Goal: Check status: Check status

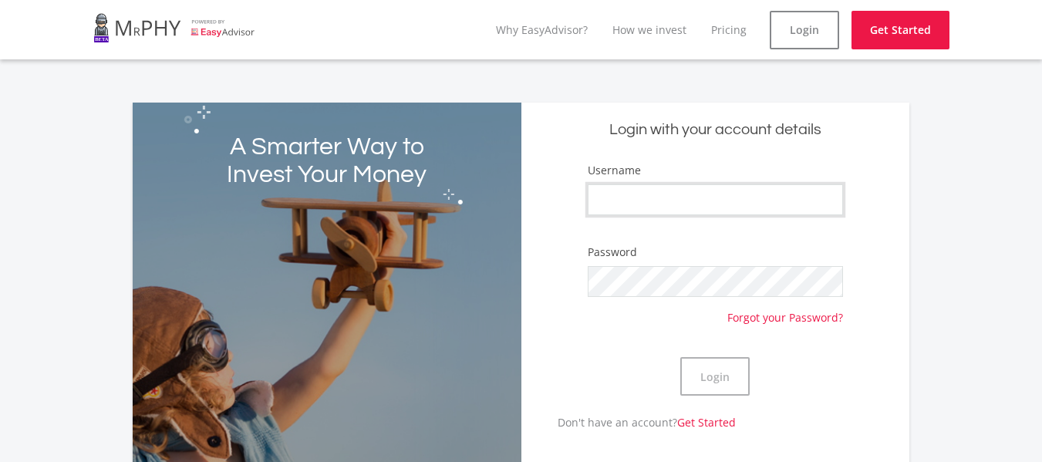
click at [690, 198] on input "Username" at bounding box center [716, 199] width 256 height 31
click at [633, 199] on input "Username" at bounding box center [716, 199] width 256 height 31
type input "Imagine"
click at [680, 357] on button "Login" at bounding box center [714, 376] width 69 height 39
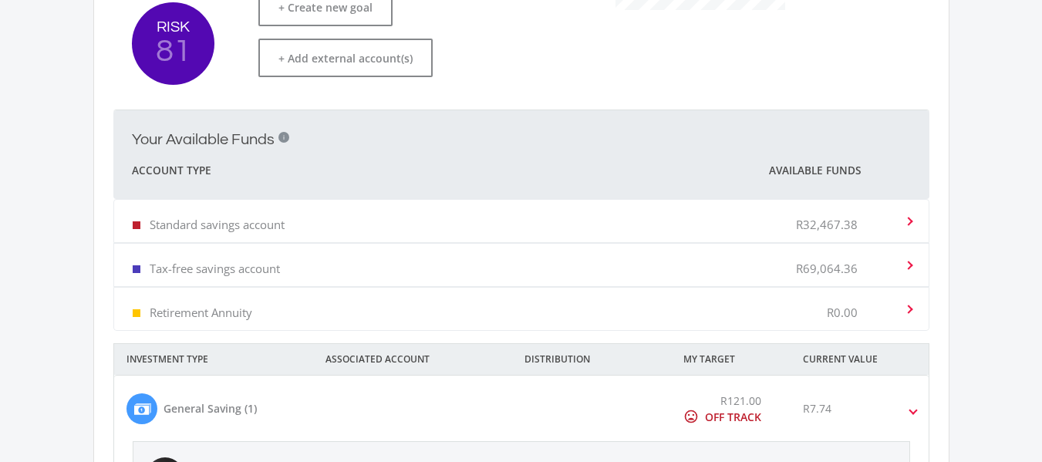
scroll to position [469, 0]
click at [267, 227] on p "Standard savings account" at bounding box center [217, 222] width 135 height 15
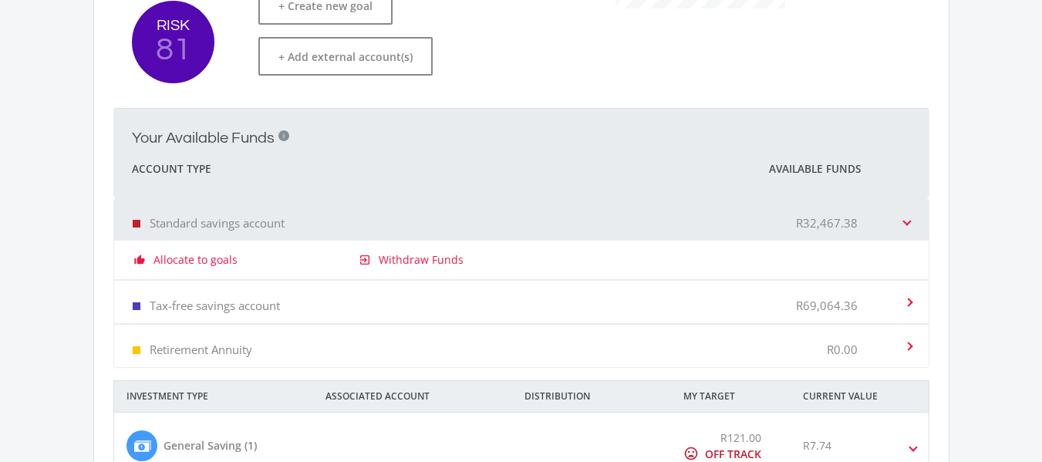
click at [905, 221] on span at bounding box center [907, 219] width 6 height 15
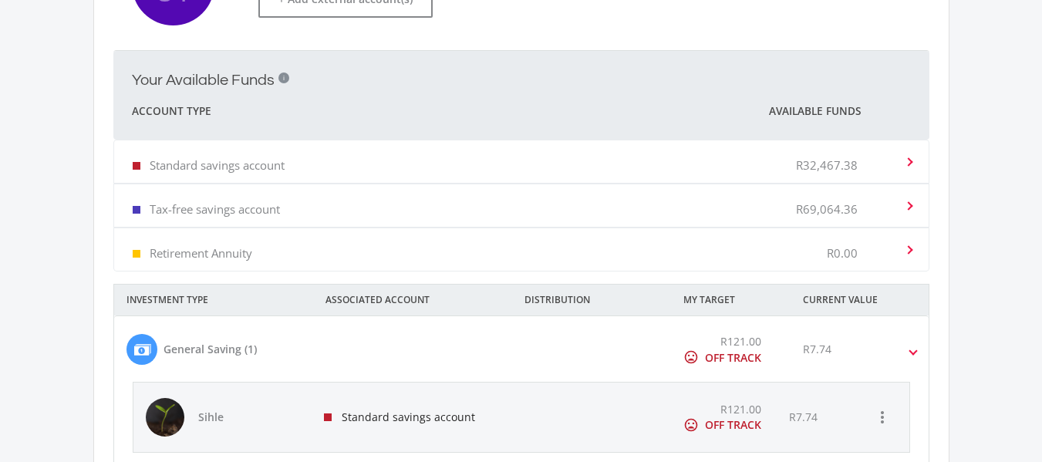
scroll to position [528, 0]
click at [636, 206] on div "Tax-free savings account R69,064.36" at bounding box center [518, 204] width 771 height 47
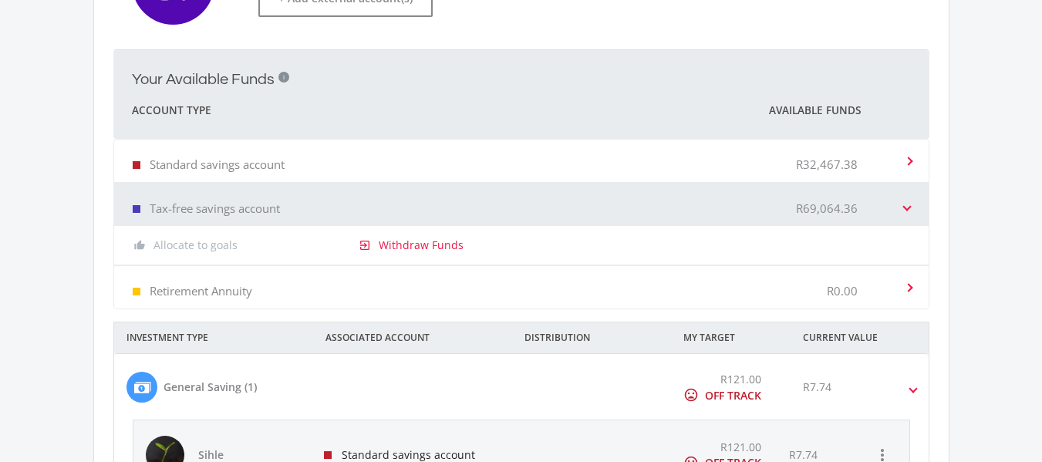
click at [636, 206] on div "Tax-free savings account R69,064.36" at bounding box center [518, 204] width 771 height 47
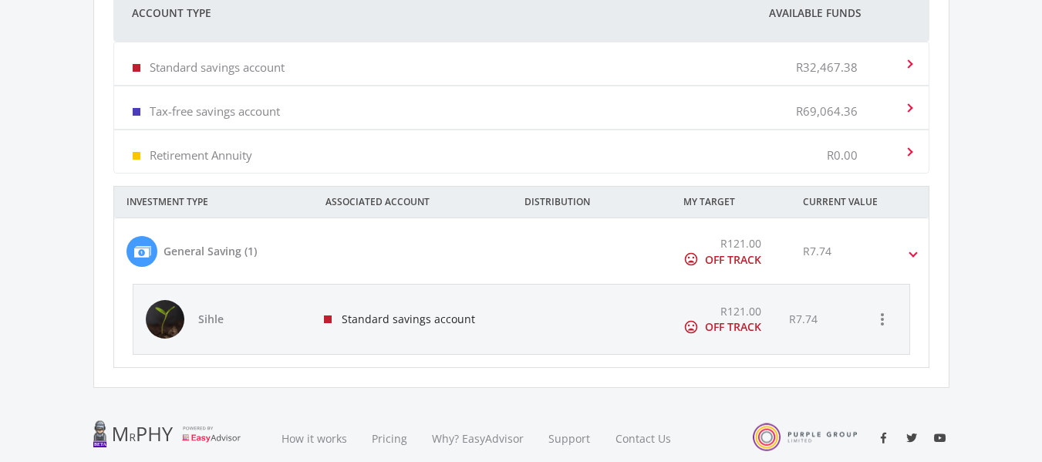
scroll to position [628, 0]
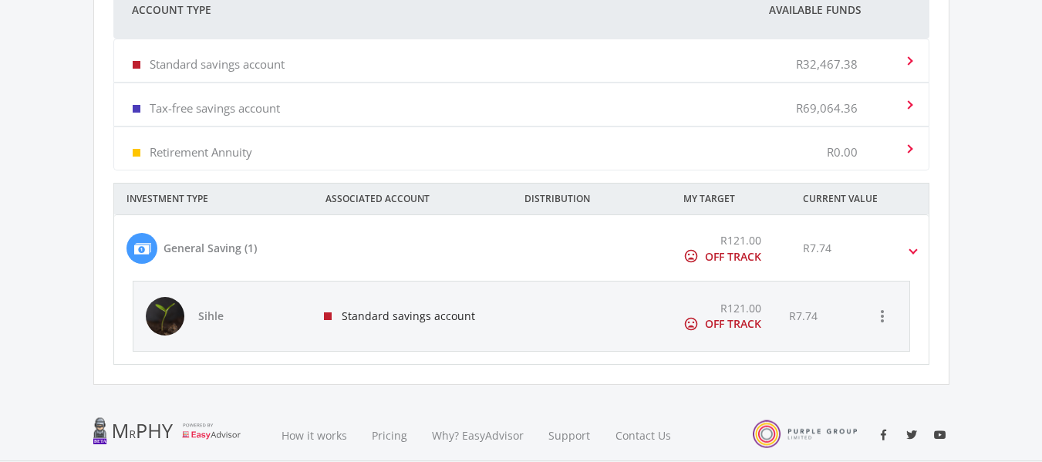
click at [764, 258] on div "R121.00 mood_bad OFF TRACK" at bounding box center [731, 248] width 120 height 32
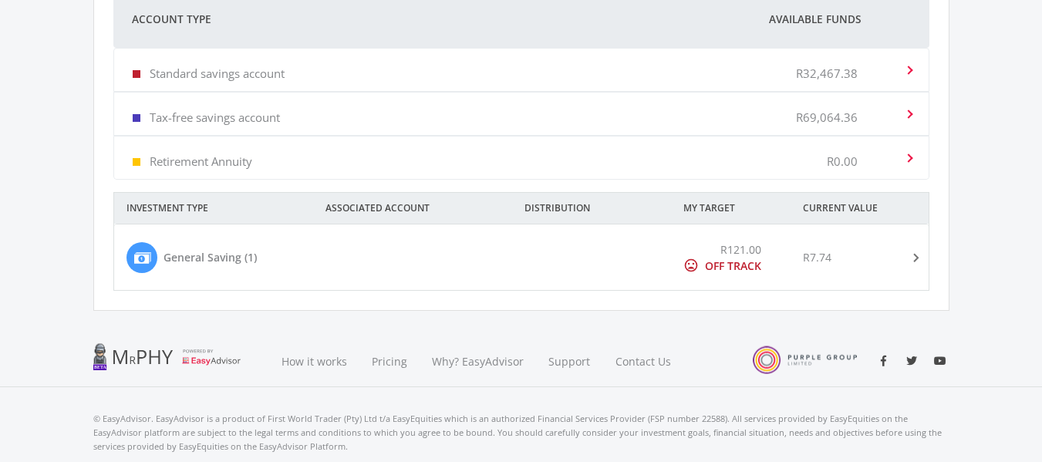
scroll to position [614, 0]
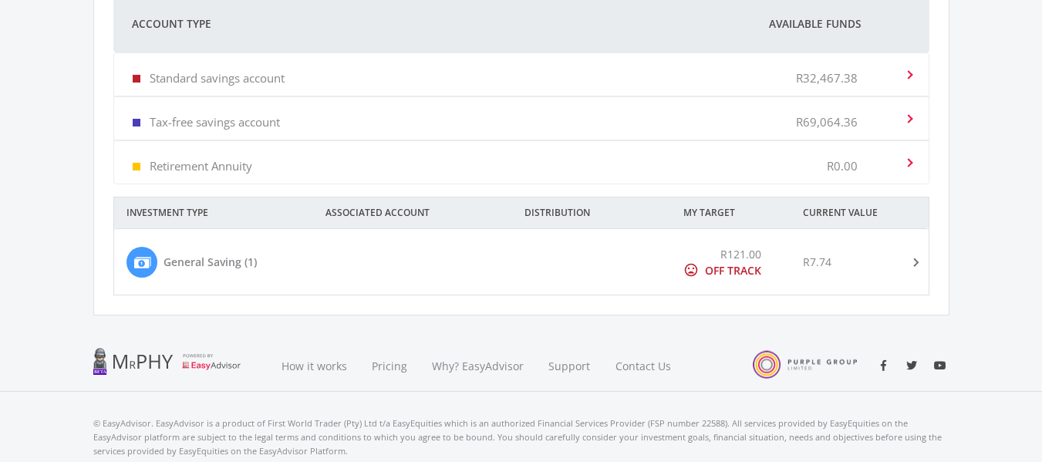
click at [595, 283] on mat-expansion-panel-header "General Saving (1) R121.00 mood_bad OFF TRACK R7.74" at bounding box center [521, 262] width 814 height 66
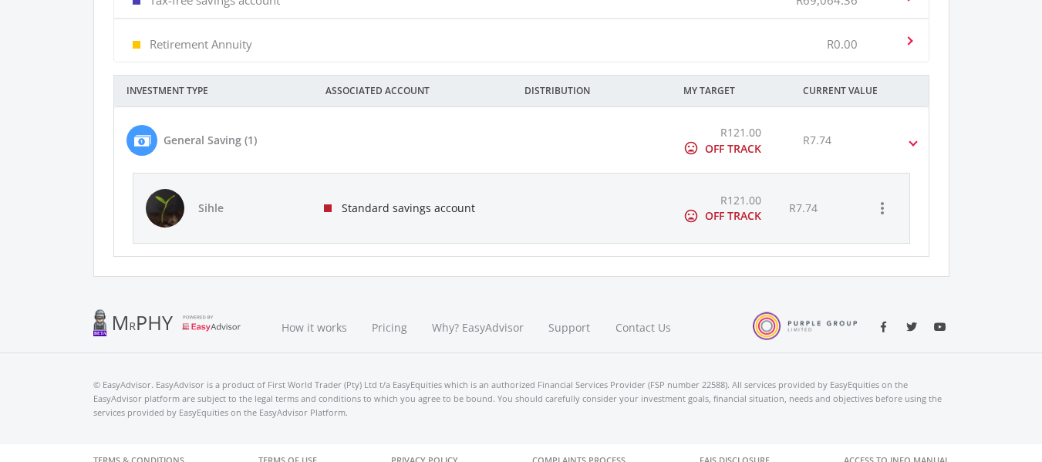
scroll to position [743, 0]
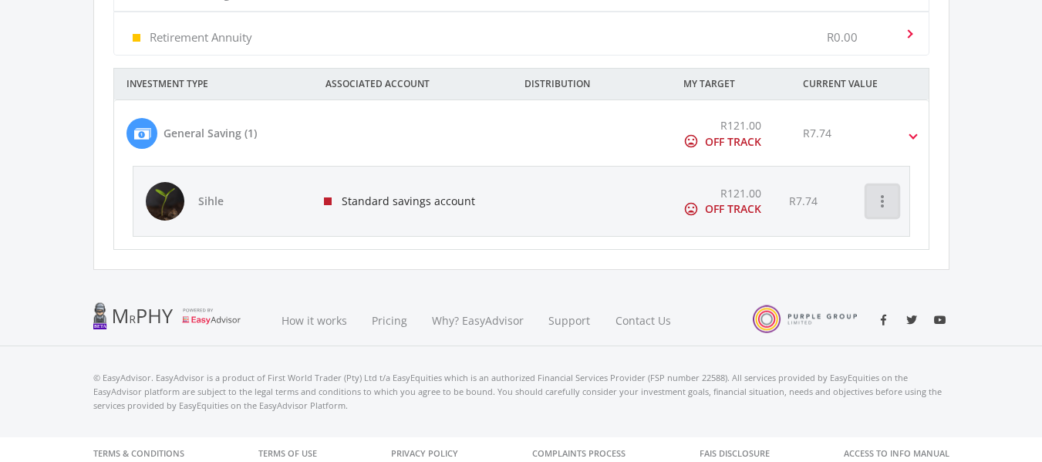
click at [885, 202] on icon "more_vert" at bounding box center [882, 201] width 19 height 19
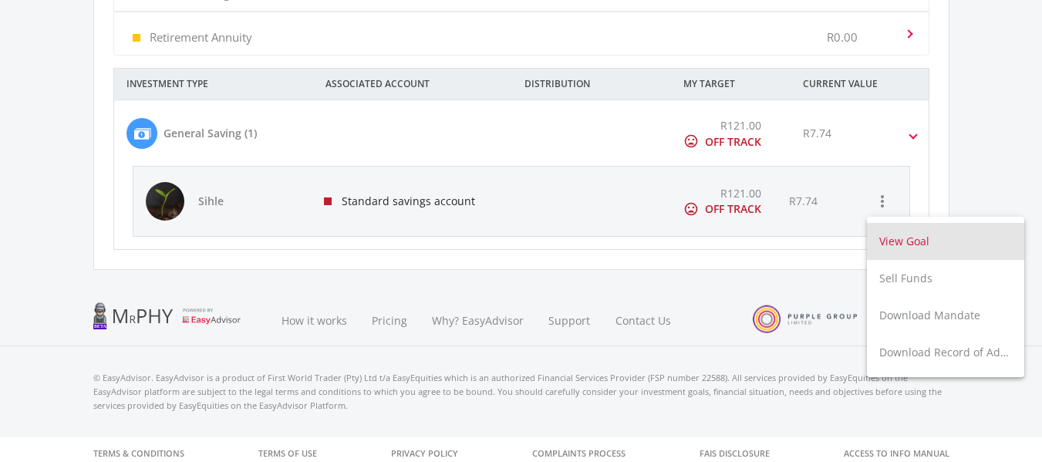
click at [919, 241] on button "View Goal" at bounding box center [945, 241] width 157 height 37
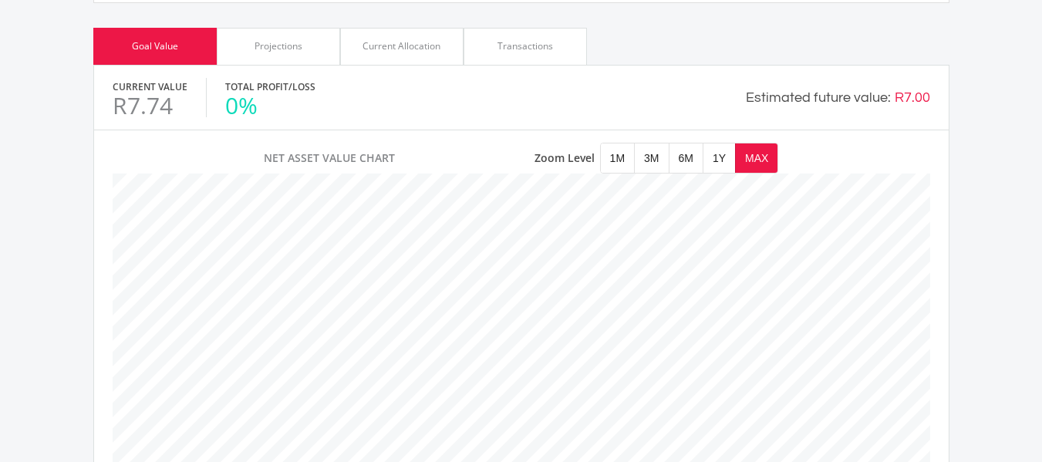
scroll to position [688, 0]
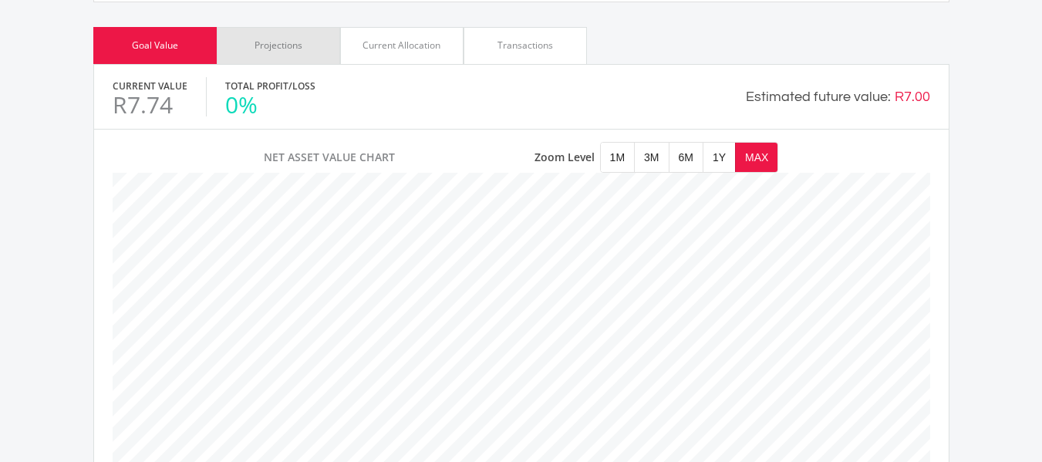
click at [283, 49] on div "Projections" at bounding box center [279, 46] width 48 height 14
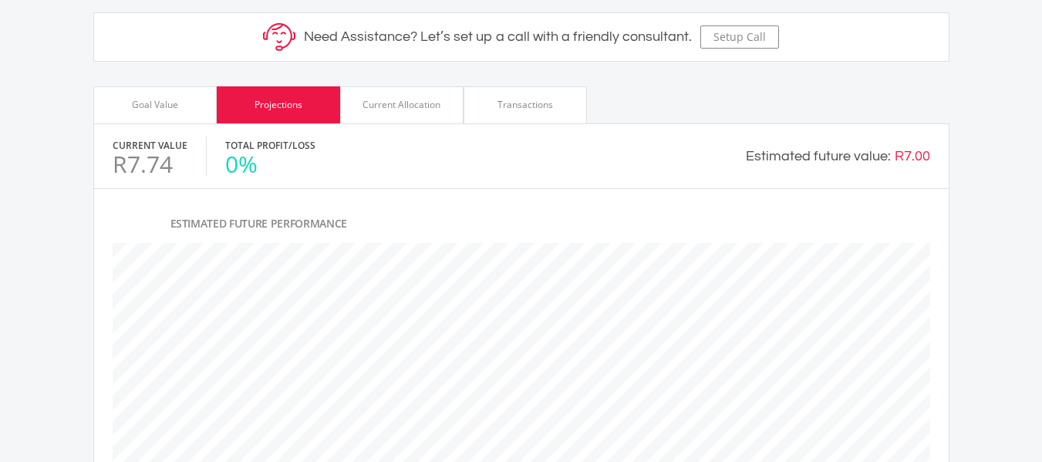
scroll to position [627, 0]
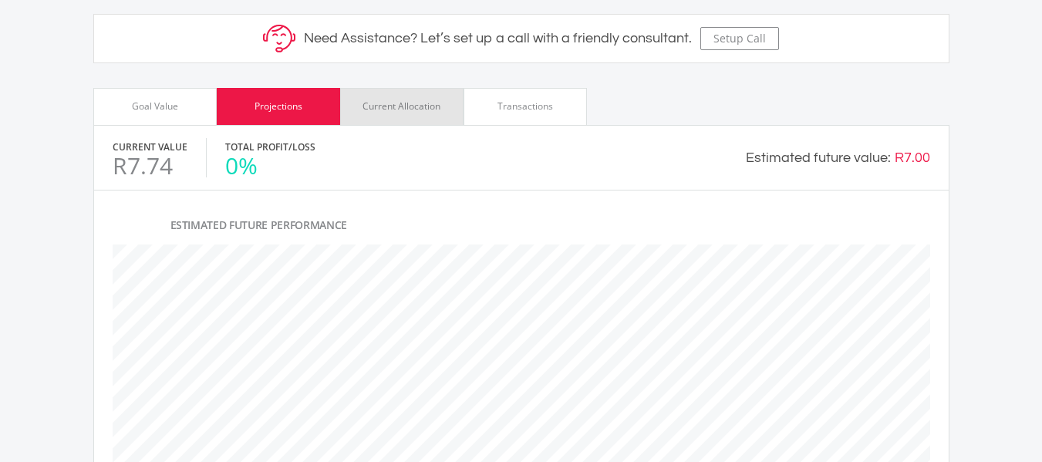
click at [403, 111] on div "Current Allocation" at bounding box center [402, 106] width 78 height 14
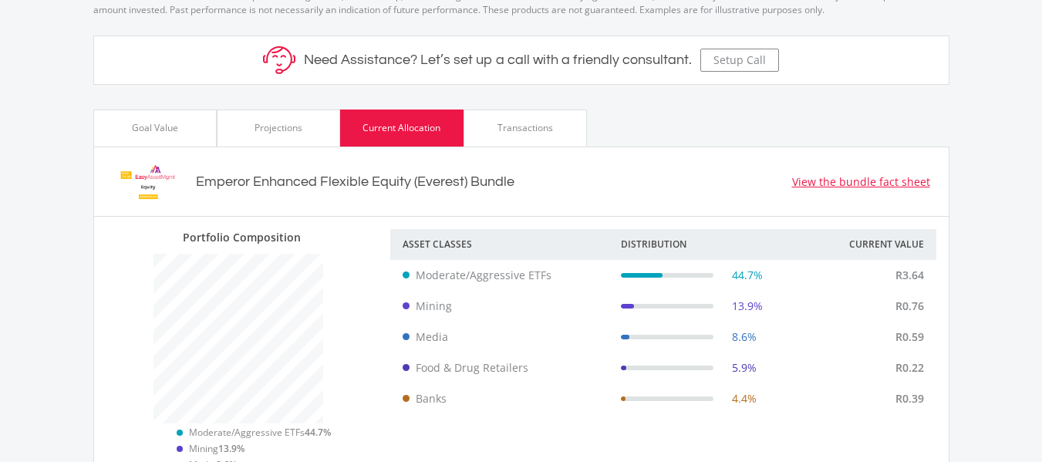
scroll to position [605, 0]
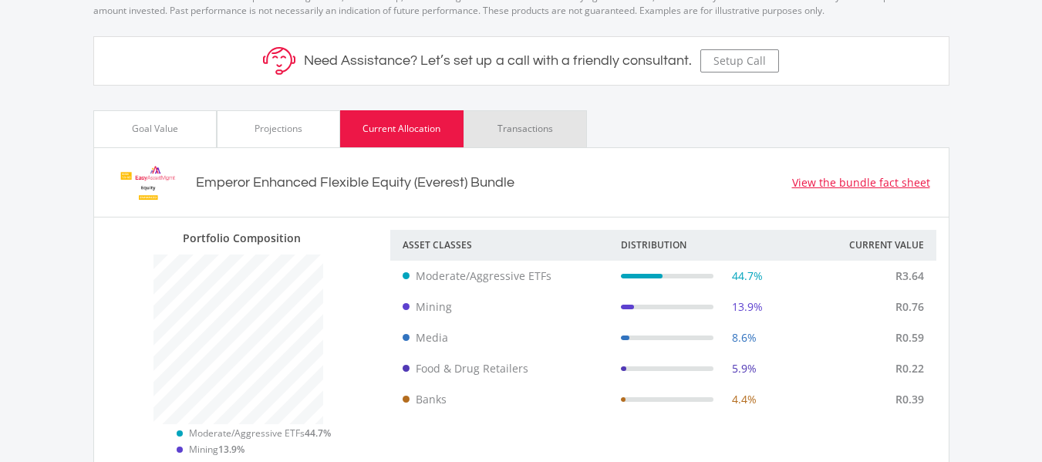
click at [541, 129] on div "Transactions" at bounding box center [525, 129] width 56 height 14
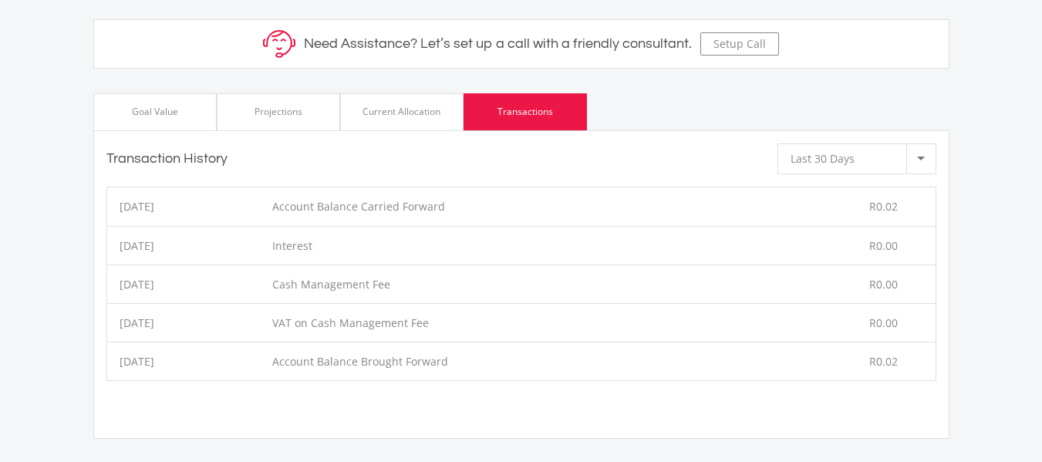
scroll to position [595, 0]
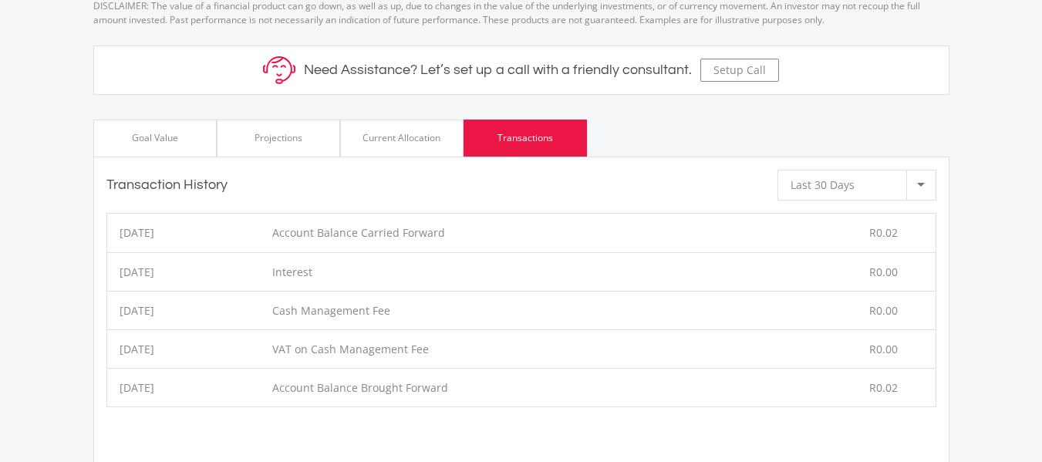
click at [407, 140] on div "Current Allocation" at bounding box center [402, 138] width 78 height 14
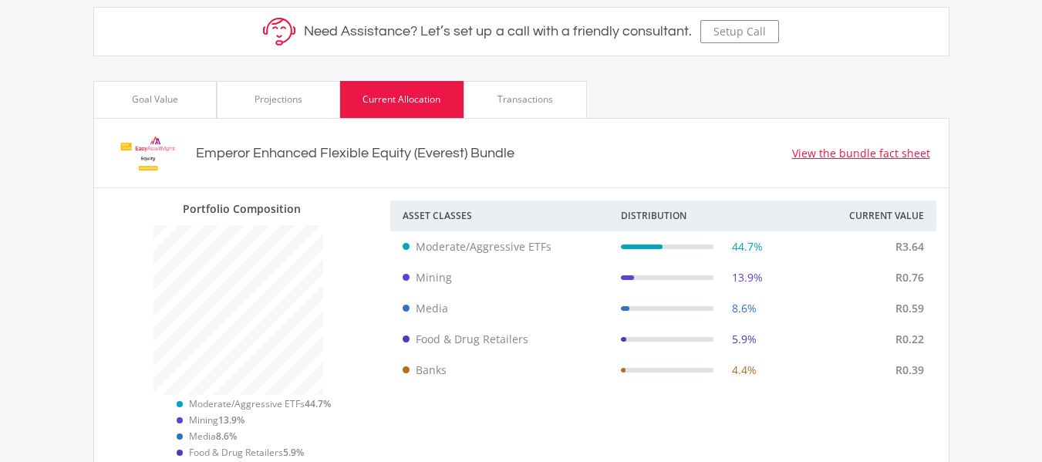
scroll to position [630, 0]
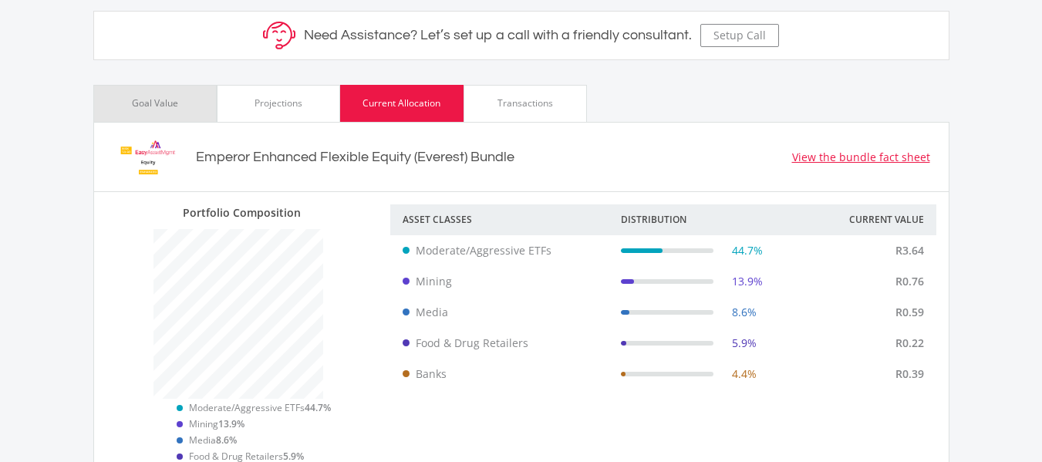
click at [167, 99] on div "Goal Value" at bounding box center [155, 103] width 46 height 14
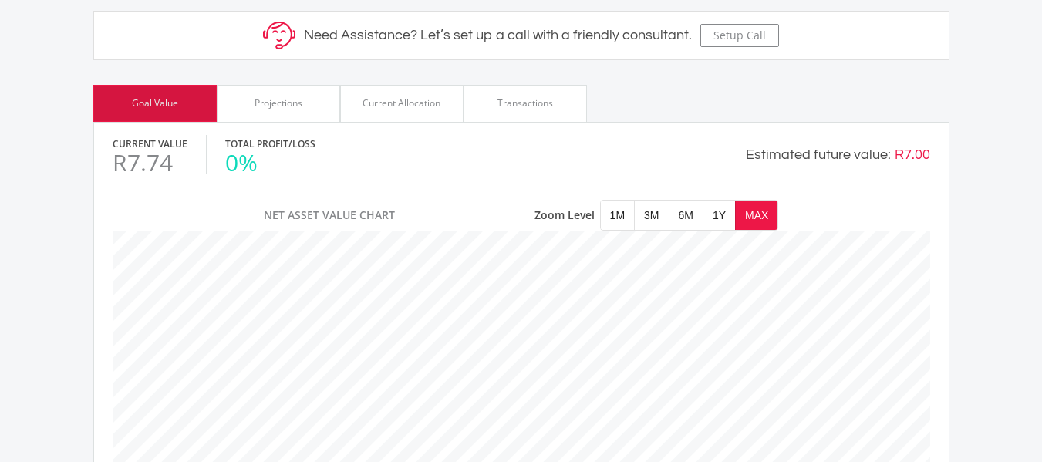
scroll to position [440, 818]
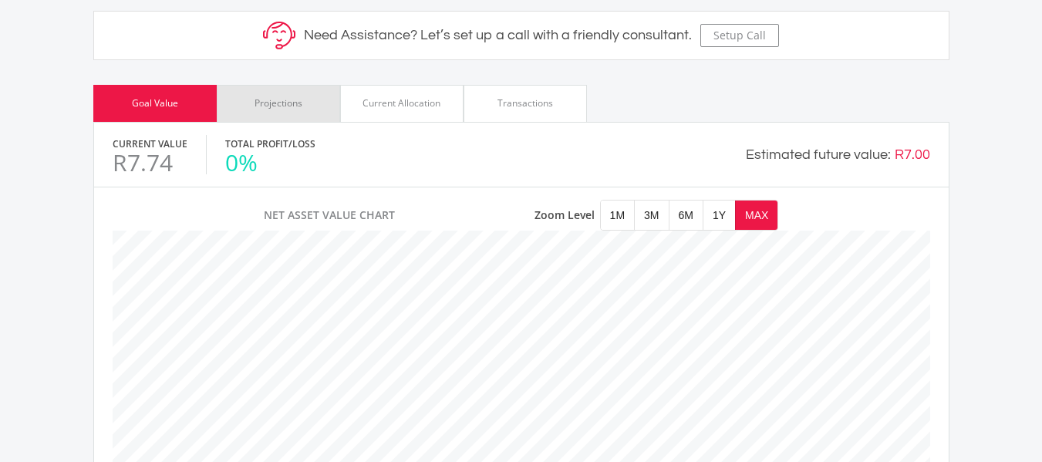
click at [300, 106] on div "Projections" at bounding box center [279, 103] width 48 height 14
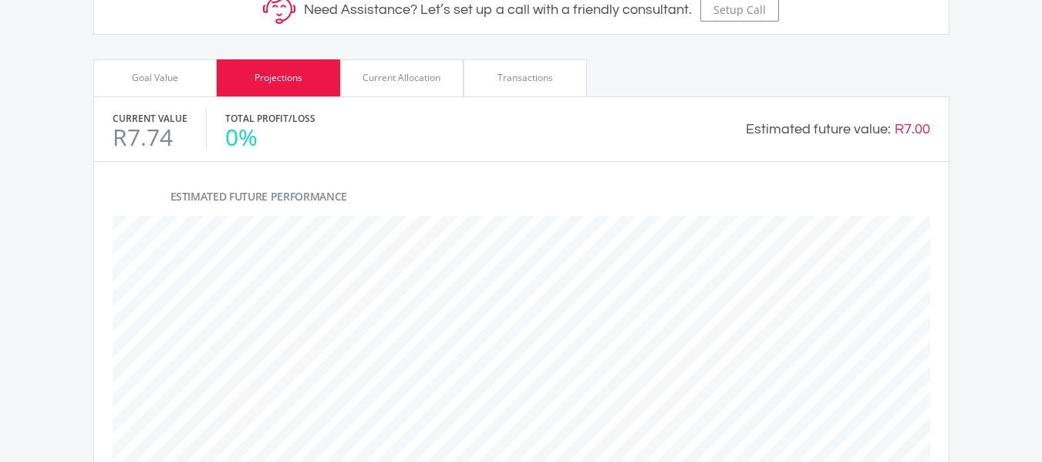
scroll to position [671, 0]
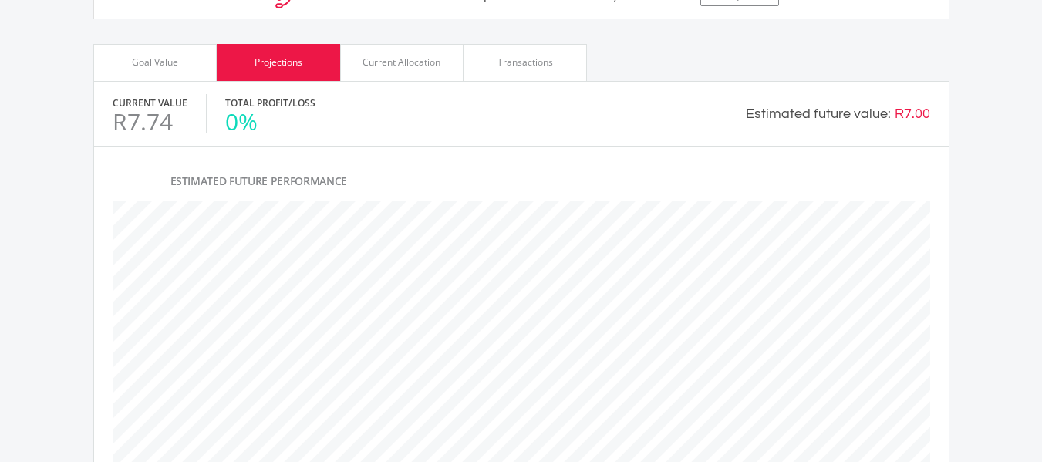
click at [144, 54] on div "Goal Value" at bounding box center [154, 62] width 123 height 37
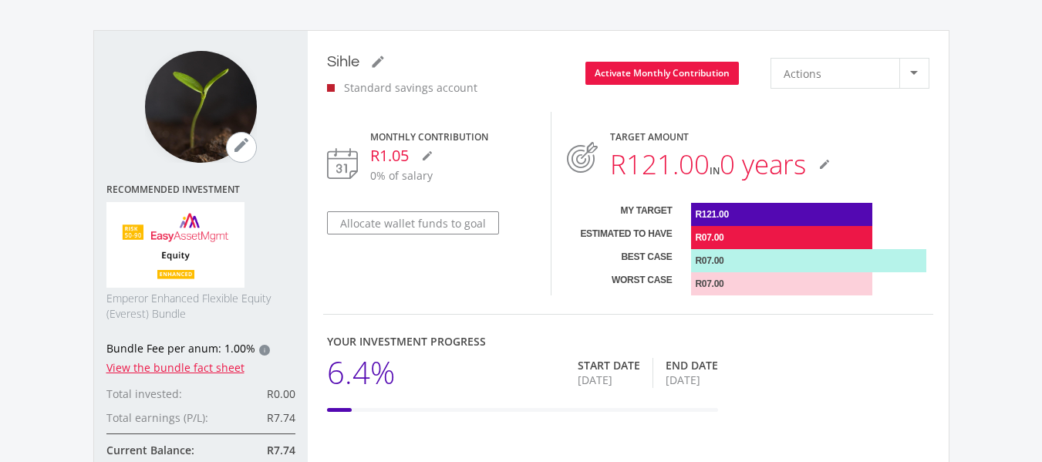
scroll to position [0, 0]
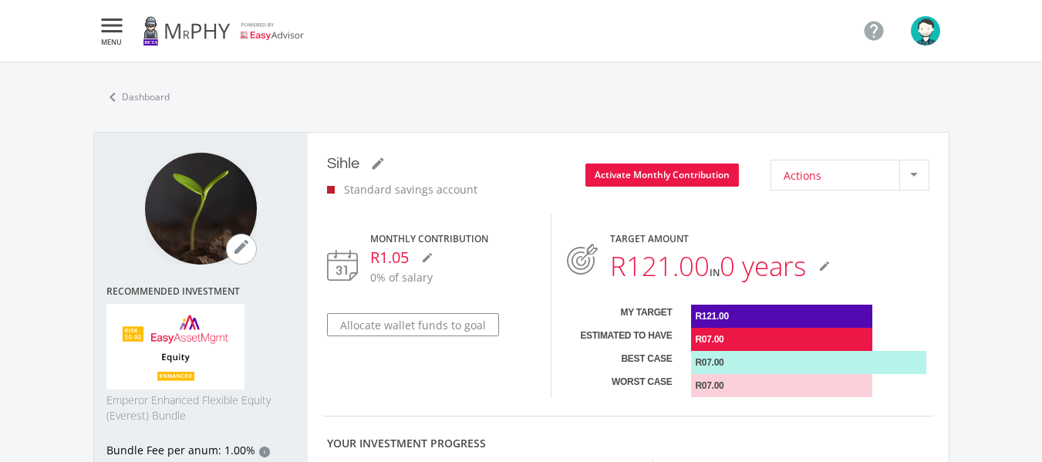
click at [923, 171] on div at bounding box center [913, 174] width 29 height 29
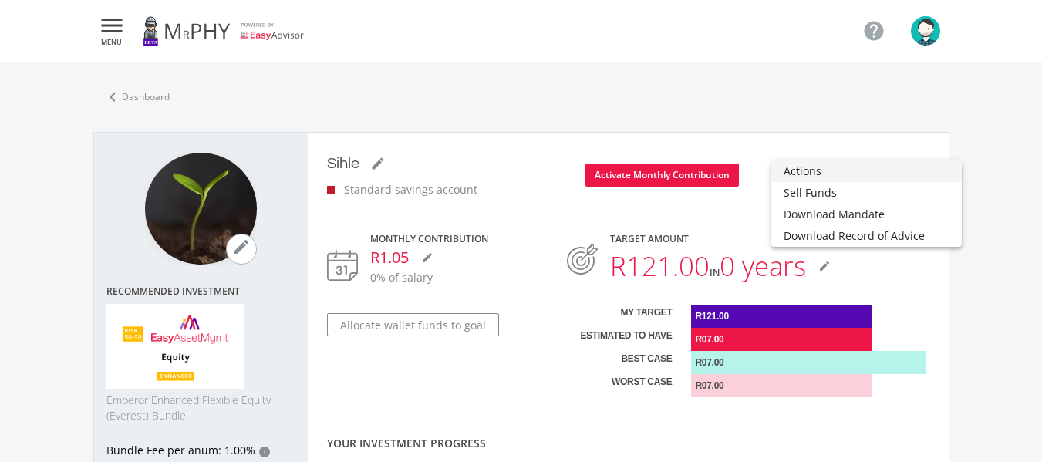
click at [993, 120] on div at bounding box center [521, 231] width 1042 height 462
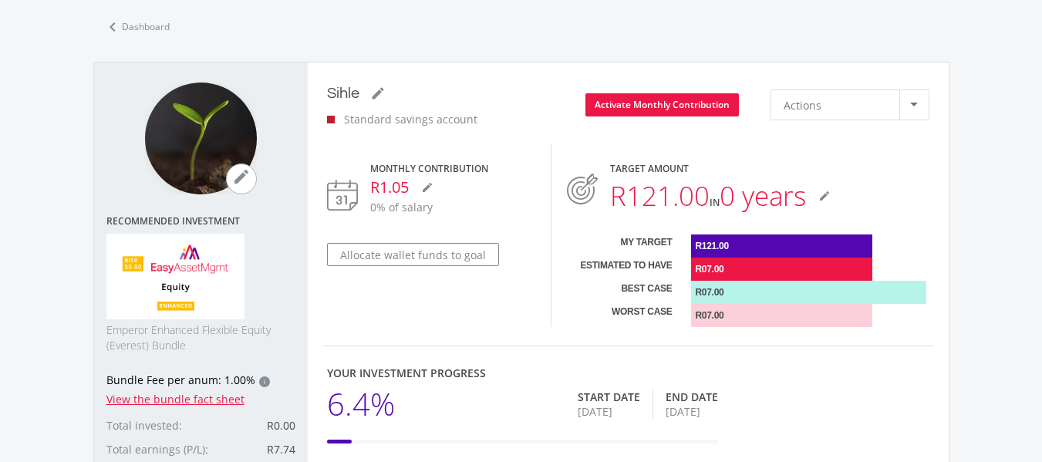
scroll to position [72, 0]
